Goal: Task Accomplishment & Management: Complete application form

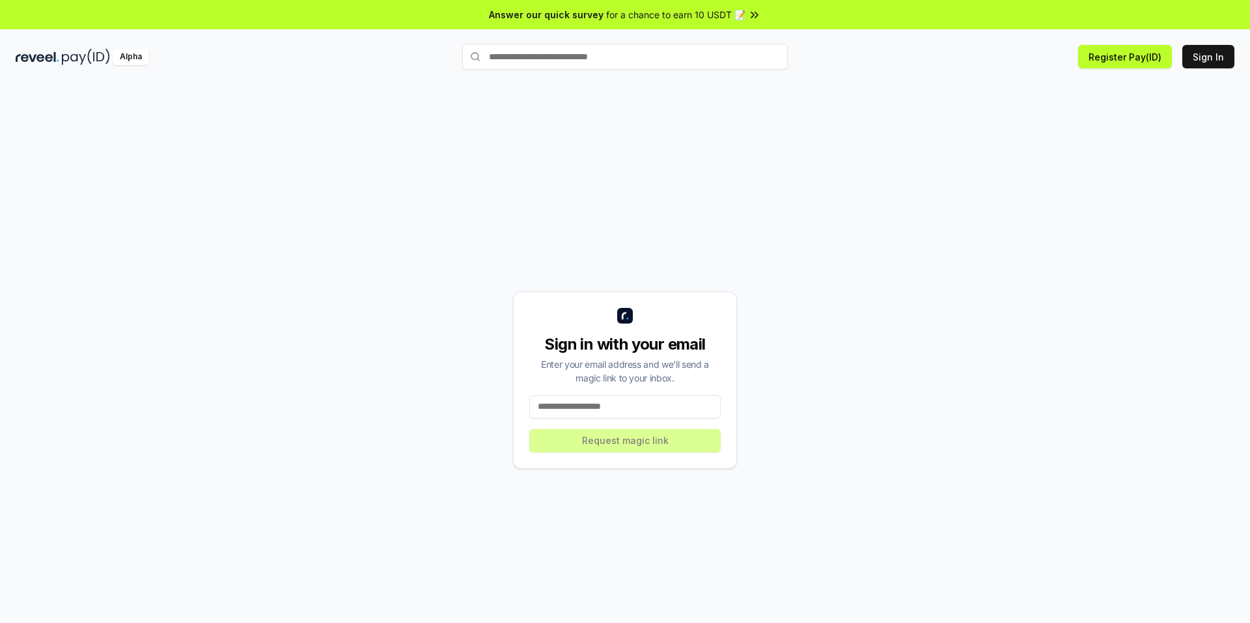
click at [756, 12] on icon at bounding box center [754, 14] width 13 height 13
click at [598, 113] on div "Sign in with your email Enter your email address and we’ll send a magic link to…" at bounding box center [625, 380] width 1219 height 561
click at [1207, 61] on button "Sign In" at bounding box center [1208, 56] width 52 height 23
click at [1113, 53] on button "Register Pay(ID)" at bounding box center [1125, 56] width 94 height 23
click at [1072, 592] on li "Connect your wallet to Register a Pay(ID)" at bounding box center [1113, 586] width 232 height 34
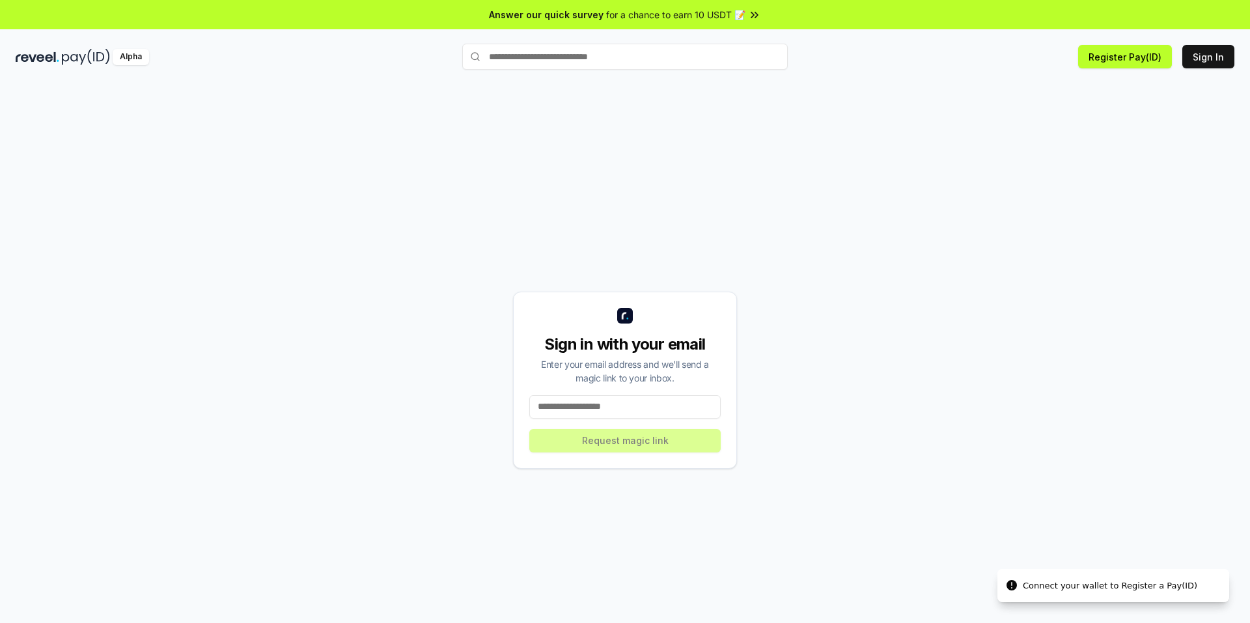
click at [809, 404] on div "Sign in with your email Enter your email address and we’ll send a magic link to…" at bounding box center [625, 380] width 1219 height 561
click at [641, 404] on input at bounding box center [624, 406] width 191 height 23
click at [581, 57] on input "text" at bounding box center [625, 57] width 326 height 26
click at [94, 62] on img at bounding box center [86, 57] width 48 height 16
click at [600, 406] on input at bounding box center [624, 406] width 191 height 23
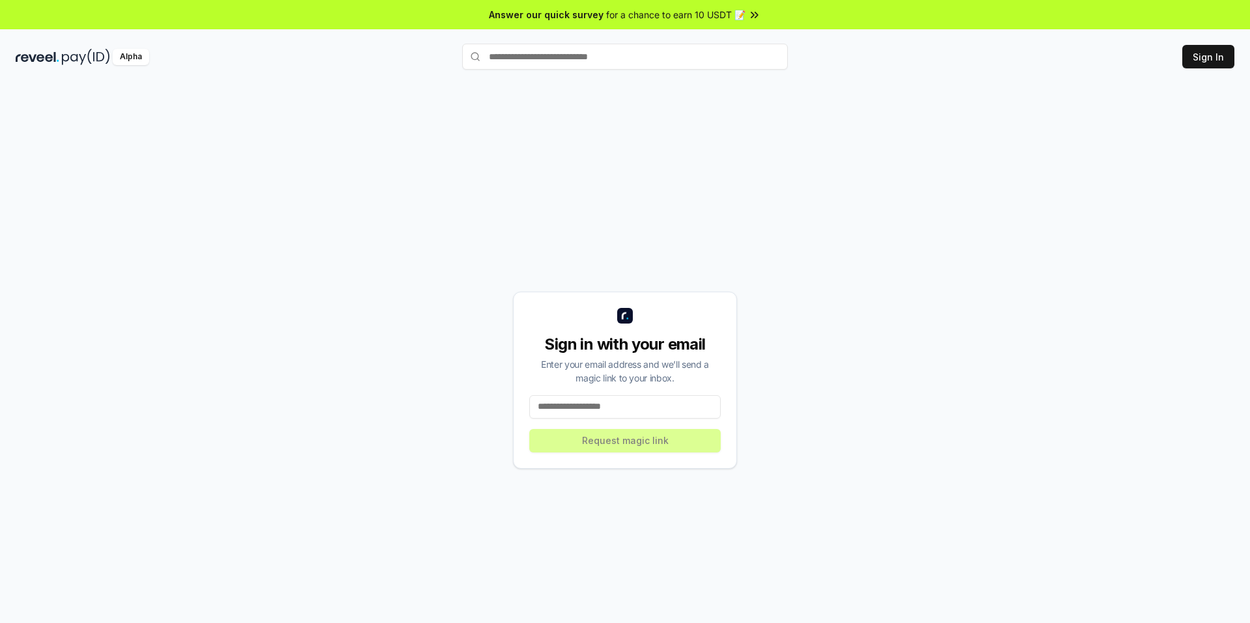
click at [1221, 61] on button "Sign In" at bounding box center [1208, 56] width 52 height 23
click at [558, 53] on input "text" at bounding box center [625, 57] width 326 height 26
click at [660, 64] on input "text" at bounding box center [625, 57] width 326 height 26
click at [1046, 80] on div "Sign in with your email Enter your email address and we’ll send a magic link to…" at bounding box center [625, 367] width 1250 height 587
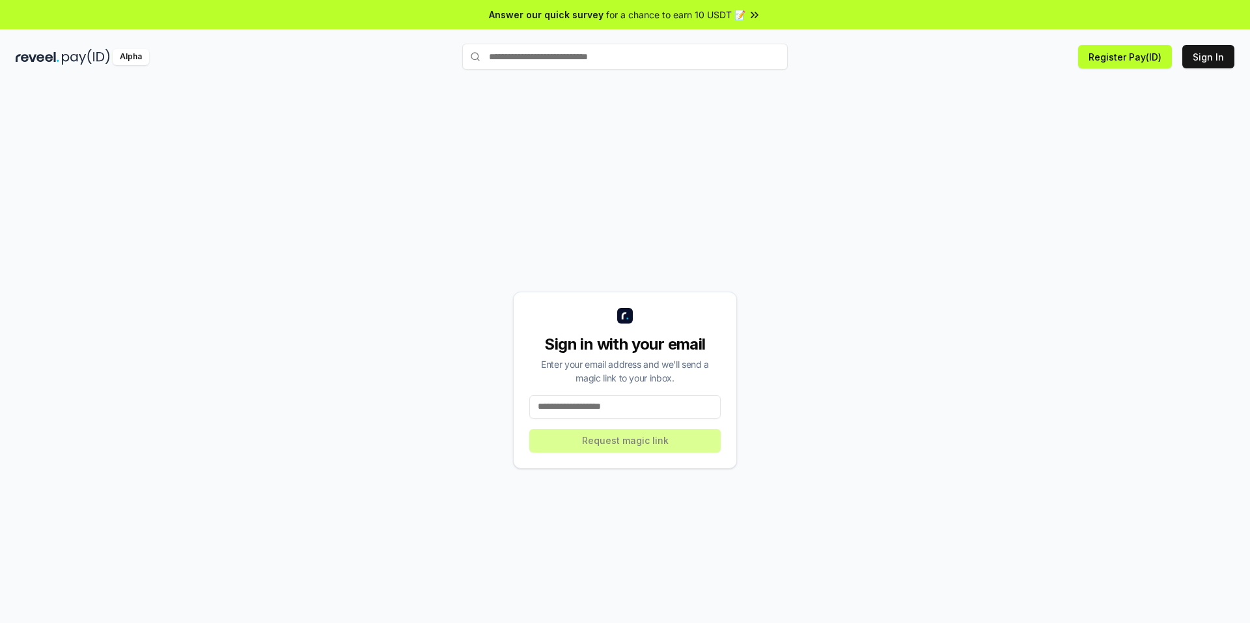
click at [592, 405] on input at bounding box center [624, 406] width 191 height 23
type input "*"
click at [519, 63] on input "text" at bounding box center [625, 57] width 326 height 26
type input "**********"
click at [771, 83] on span "Register" at bounding box center [760, 82] width 44 height 20
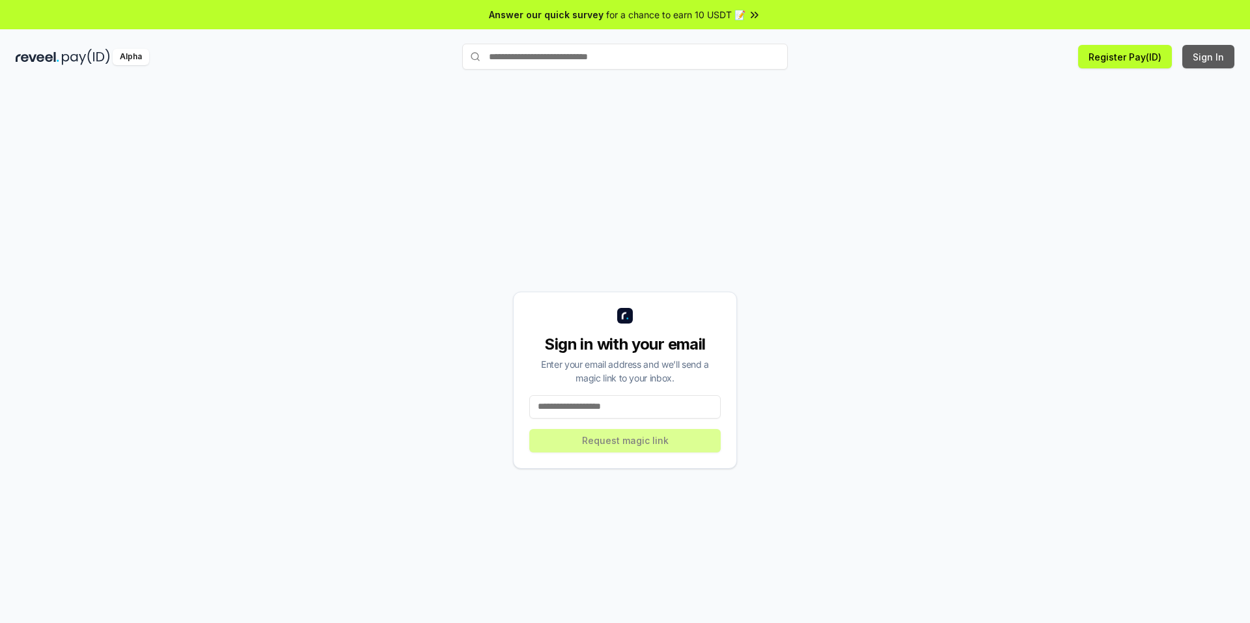
click at [1208, 61] on button "Sign In" at bounding box center [1208, 56] width 52 height 23
click at [128, 55] on div "Alpha" at bounding box center [131, 57] width 36 height 16
click at [59, 56] on img at bounding box center [38, 57] width 44 height 16
click at [359, 237] on div "Sign in with your email Enter your email address and we’ll send a magic link to…" at bounding box center [625, 380] width 1219 height 561
